Goal: Information Seeking & Learning: Check status

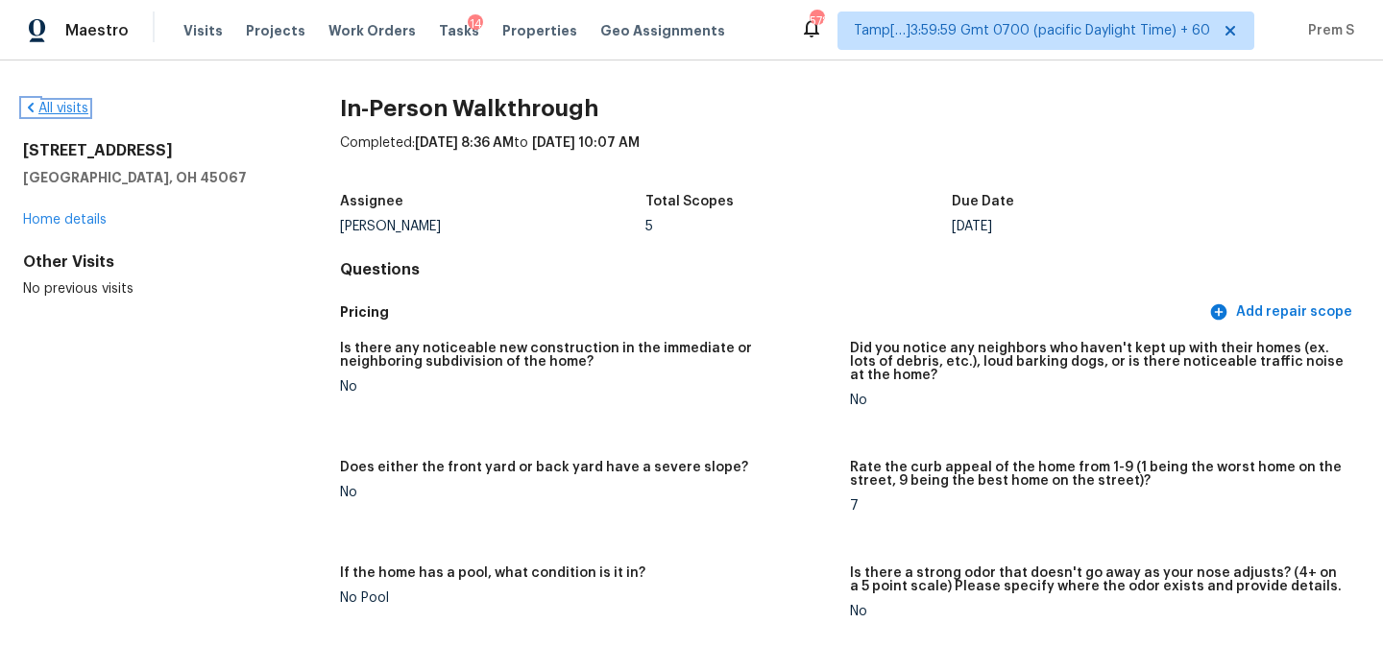
click at [70, 110] on link "All visits" at bounding box center [55, 108] width 65 height 13
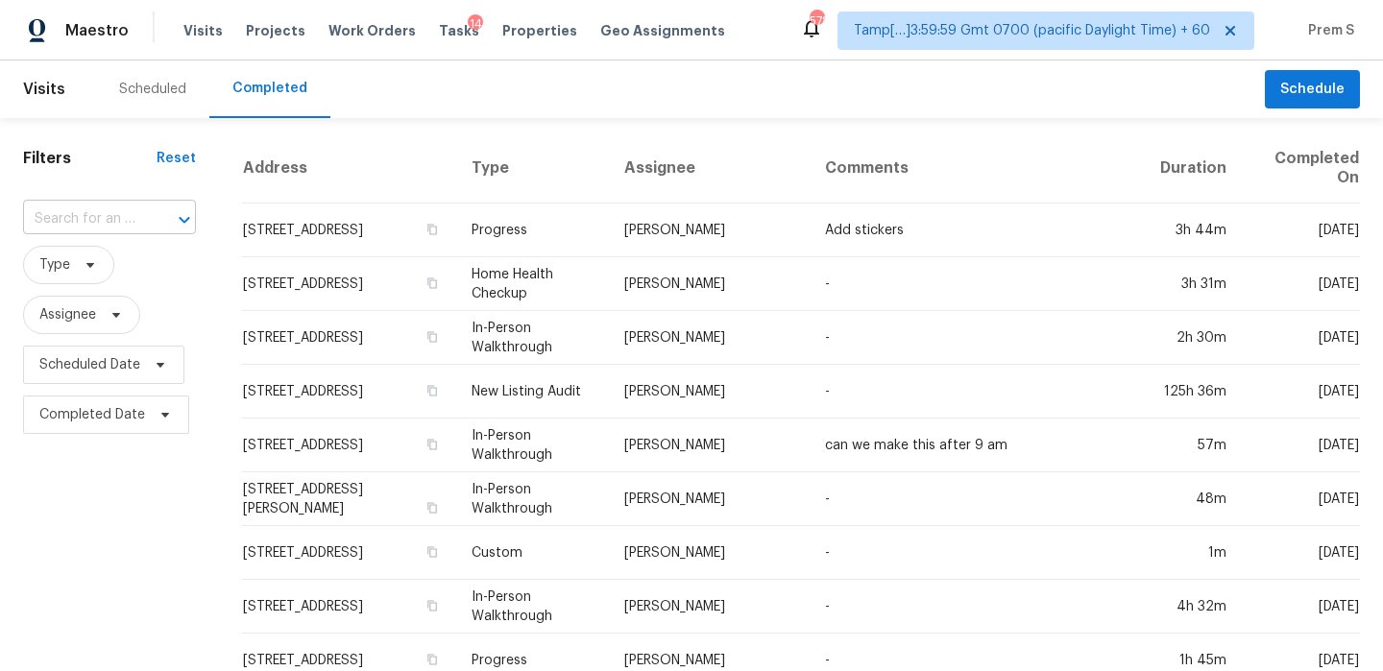
click at [87, 214] on input "text" at bounding box center [82, 220] width 119 height 30
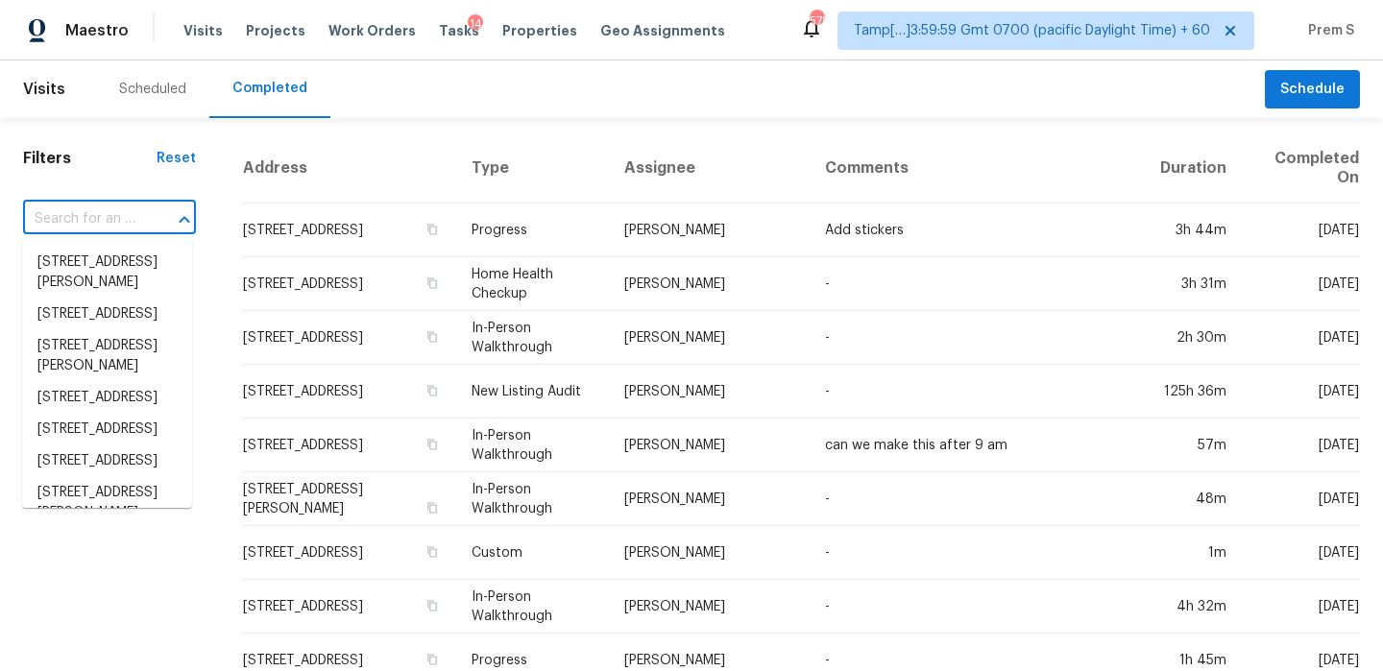
paste input "[STREET_ADDRESS]"
type input "[STREET_ADDRESS]"
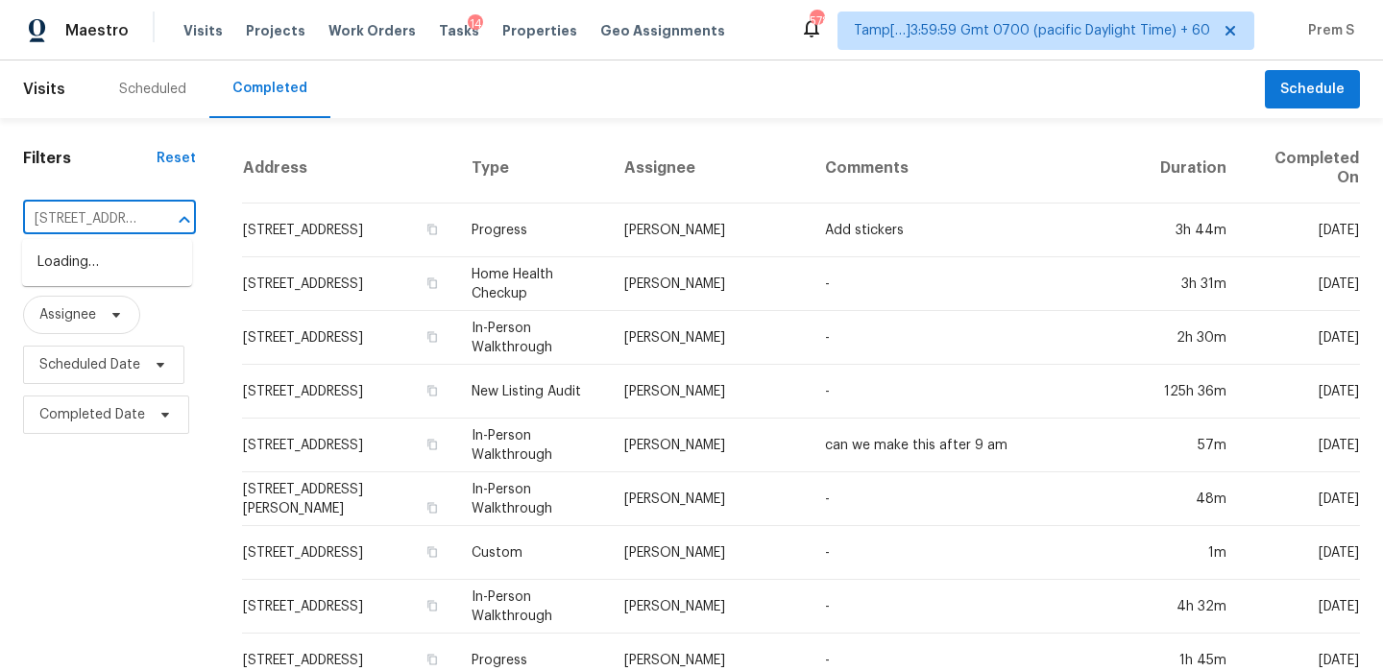
scroll to position [0, 141]
click at [112, 270] on li "[STREET_ADDRESS]" at bounding box center [107, 263] width 170 height 32
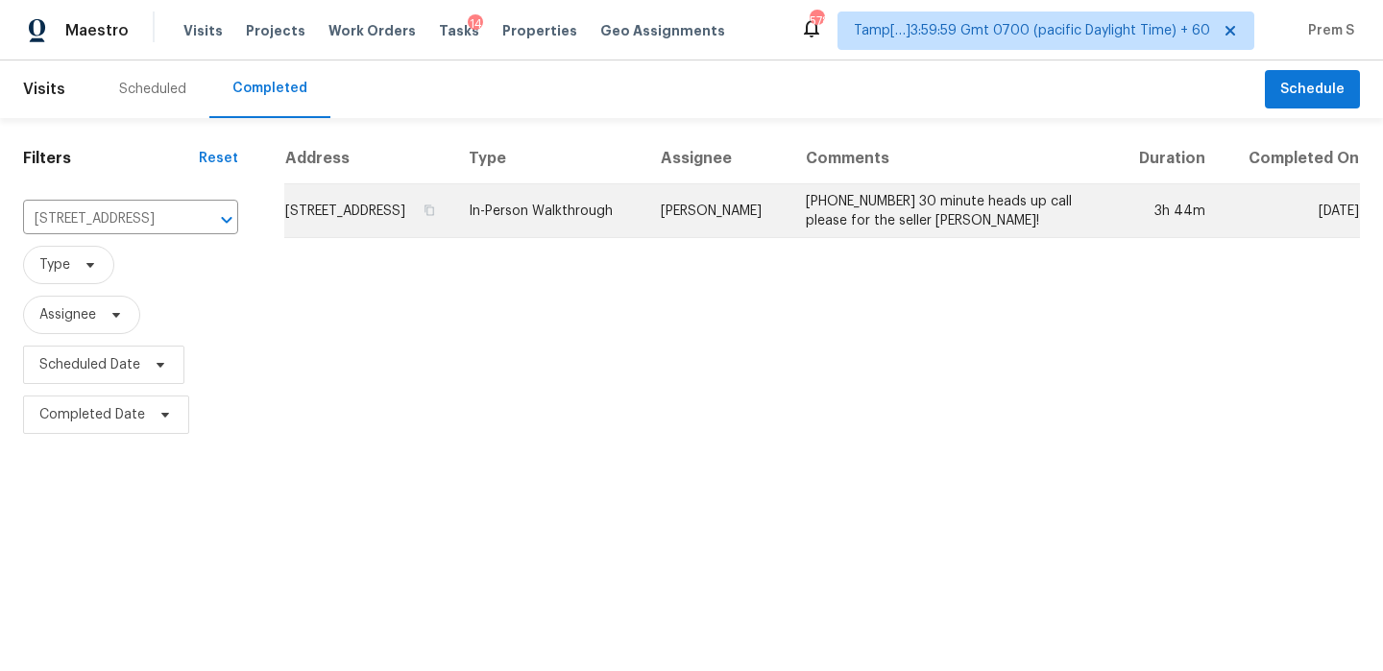
click at [411, 231] on td "[STREET_ADDRESS]" at bounding box center [368, 211] width 169 height 54
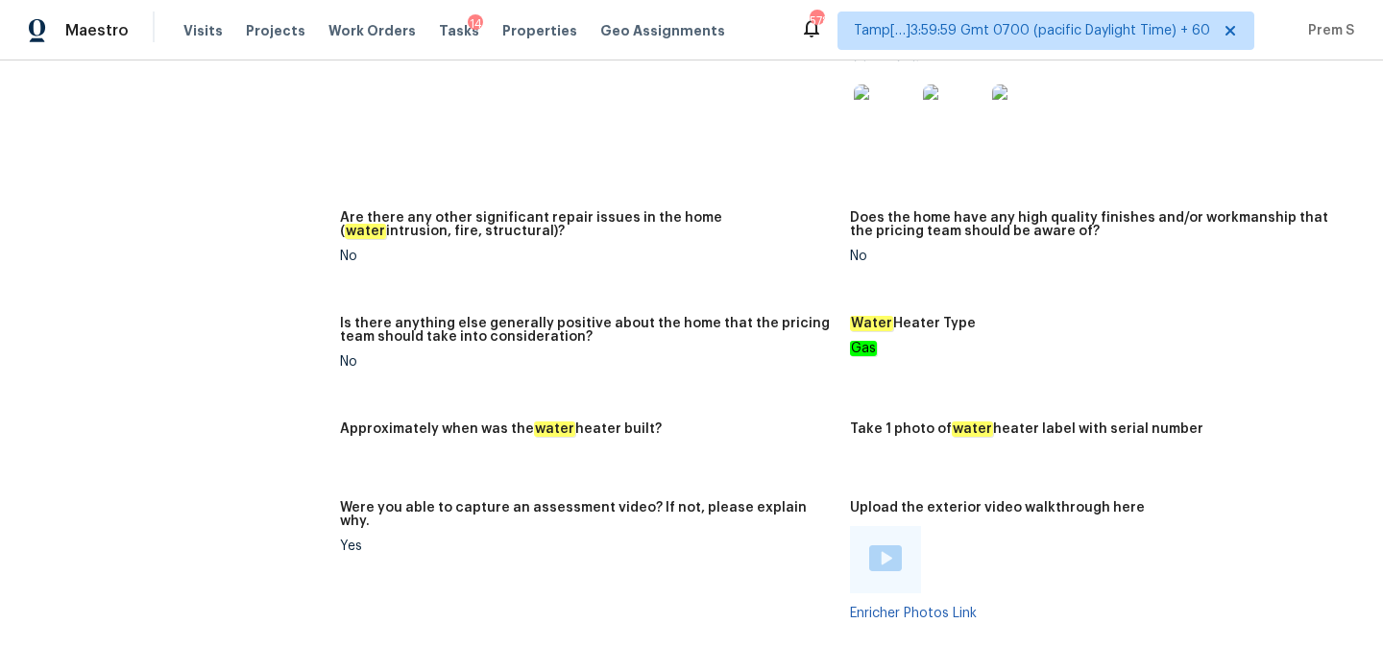
scroll to position [3861, 0]
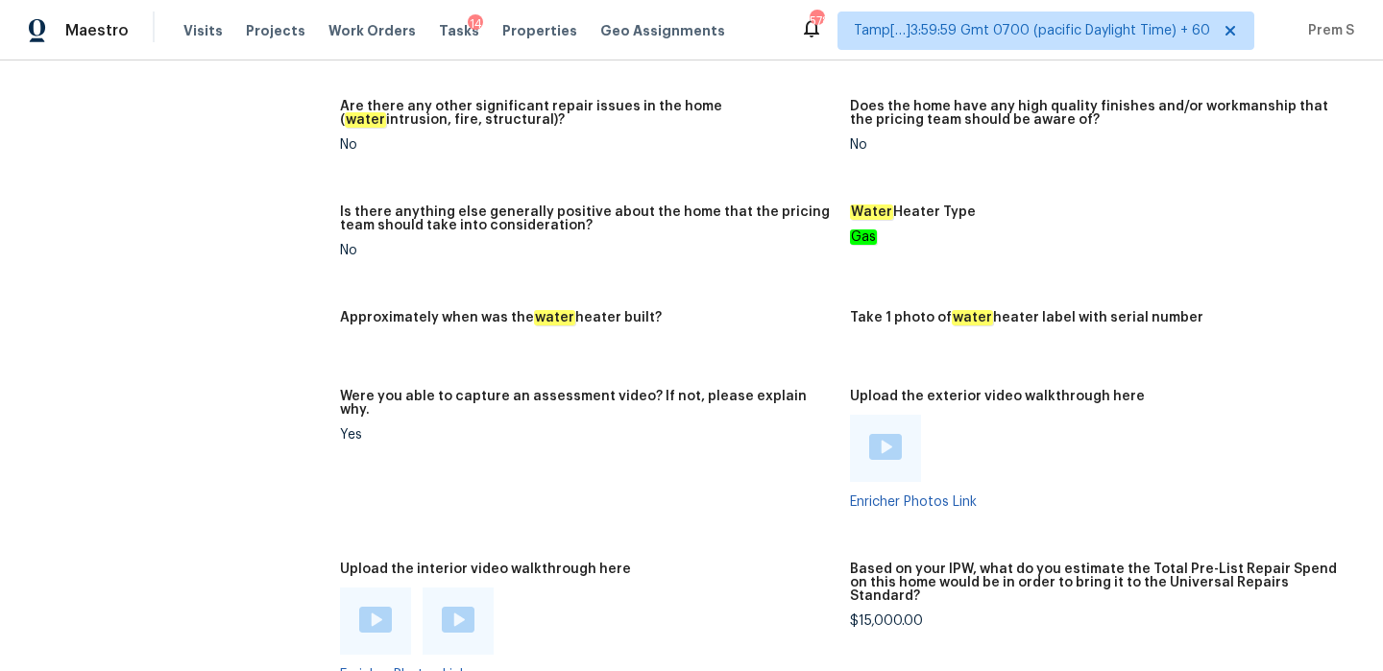
click at [376, 607] on img at bounding box center [375, 620] width 33 height 26
click at [464, 607] on img at bounding box center [458, 620] width 33 height 26
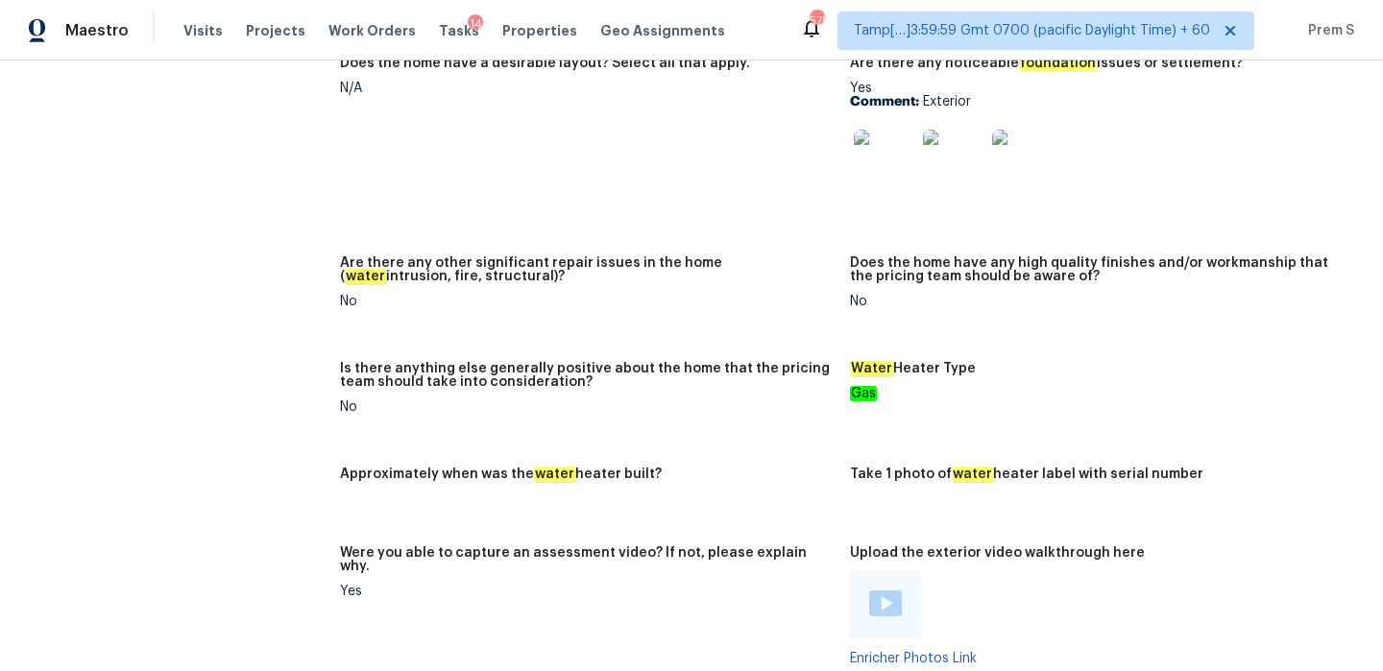
scroll to position [3705, 0]
click at [885, 133] on img at bounding box center [884, 159] width 61 height 61
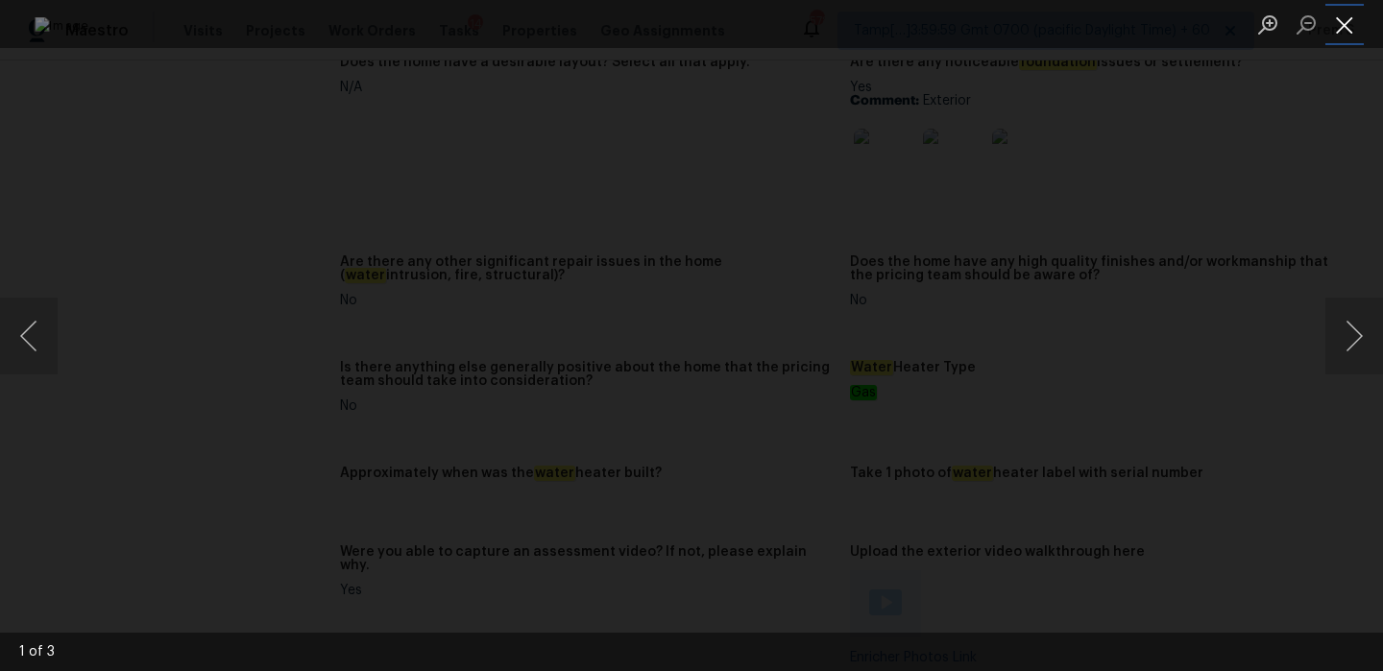
click at [1341, 18] on button "Close lightbox" at bounding box center [1345, 25] width 38 height 34
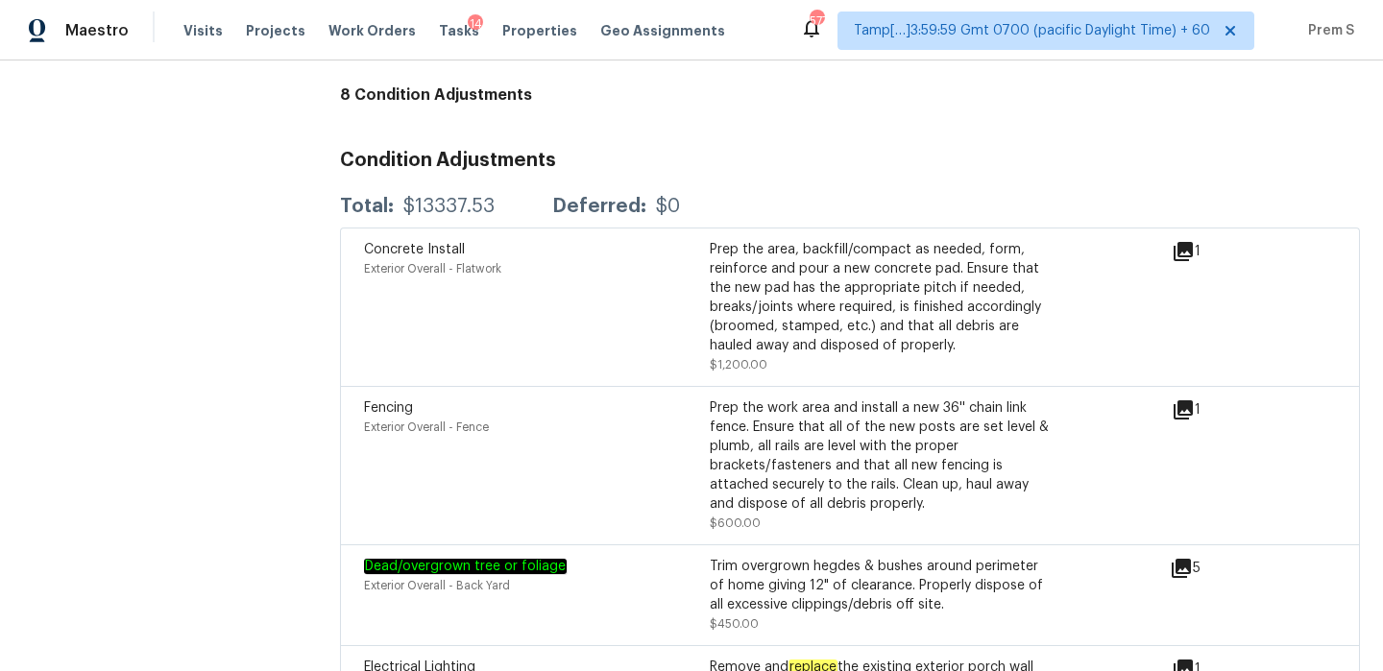
scroll to position [5086, 0]
